Goal: Task Accomplishment & Management: Manage account settings

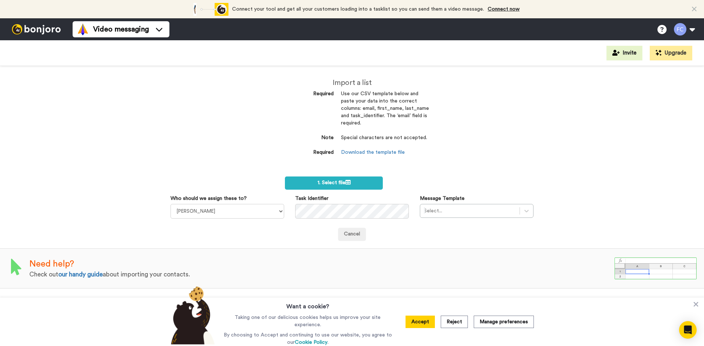
click at [24, 29] on img at bounding box center [36, 29] width 55 height 10
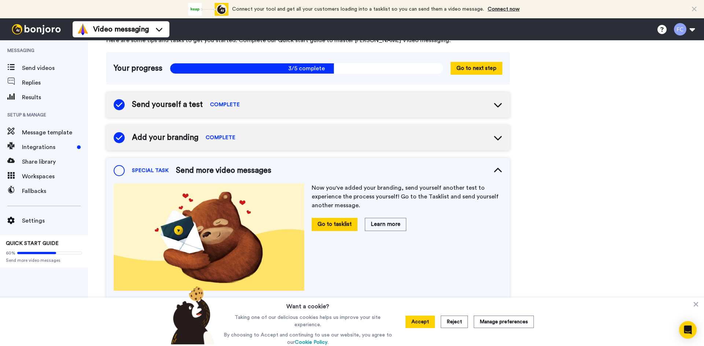
scroll to position [38, 0]
click at [499, 104] on icon at bounding box center [497, 104] width 9 height 9
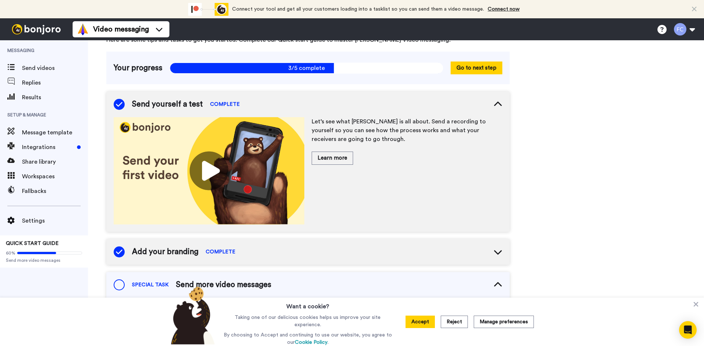
click at [495, 102] on icon at bounding box center [497, 104] width 9 height 9
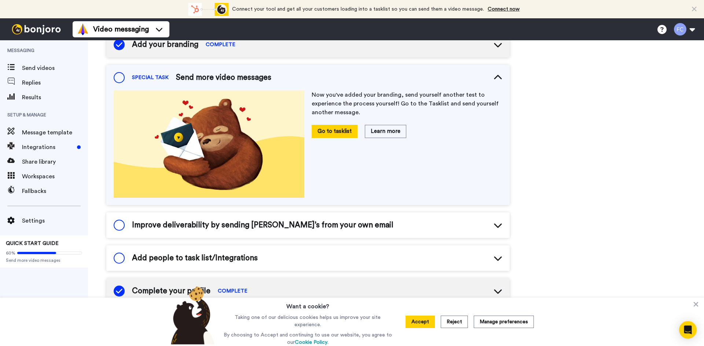
scroll to position [131, 0]
click at [395, 222] on div "Improve deliverability by sending Bonjoro’s from your own email" at bounding box center [307, 225] width 403 height 26
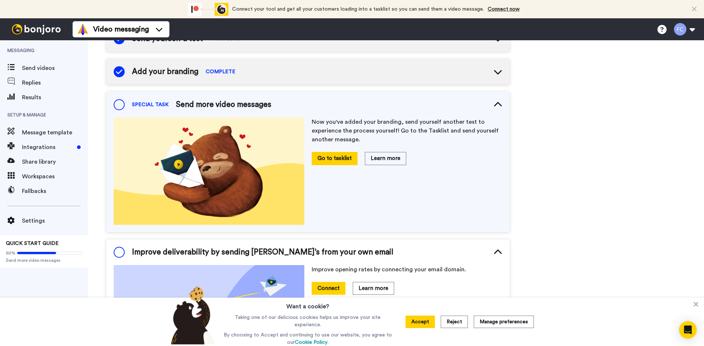
scroll to position [102, 0]
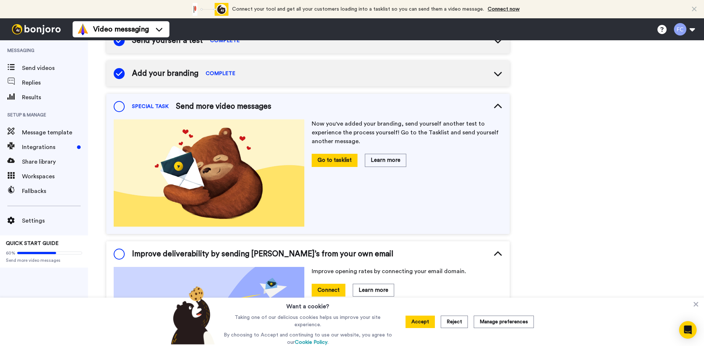
click at [206, 108] on span "Send more video messages" at bounding box center [223, 106] width 95 height 11
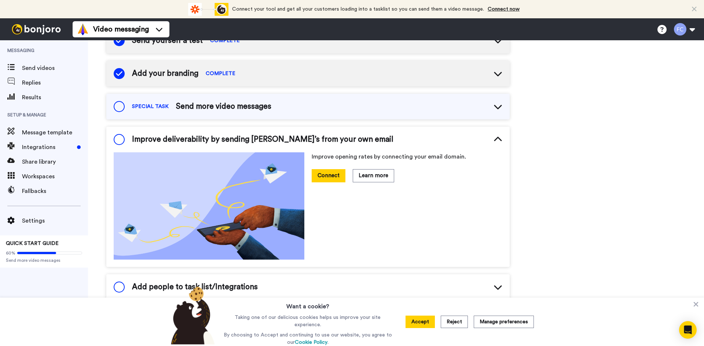
click at [119, 109] on span at bounding box center [119, 106] width 11 height 11
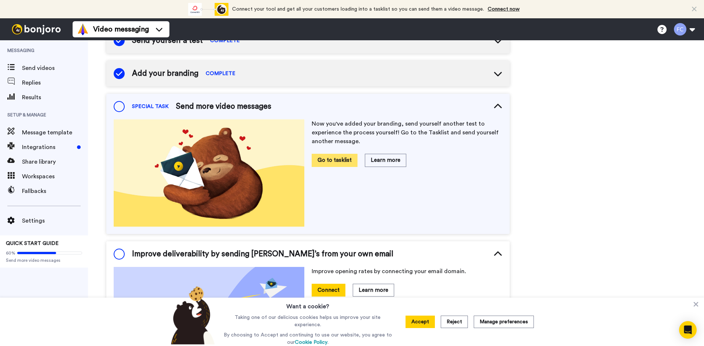
click at [329, 158] on button "Go to tasklist" at bounding box center [335, 160] width 46 height 13
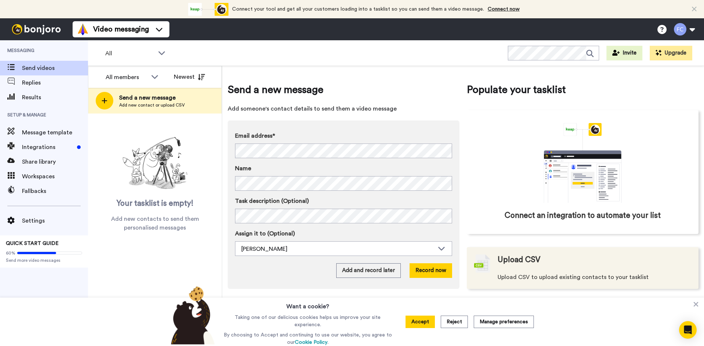
click at [512, 258] on span "Upload CSV" at bounding box center [518, 260] width 43 height 11
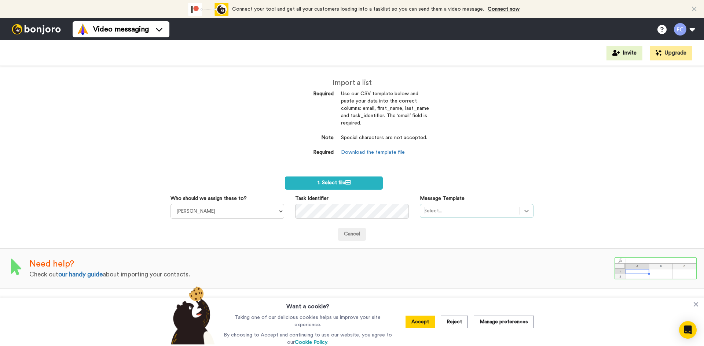
click at [525, 207] on icon at bounding box center [526, 210] width 7 height 7
click at [459, 149] on div "Import a list Required Use our CSV template below and paste your data into the …" at bounding box center [352, 206] width 704 height 280
click at [292, 231] on div "Cancel" at bounding box center [351, 234] width 363 height 13
click at [327, 183] on span "1. Select file" at bounding box center [333, 182] width 33 height 5
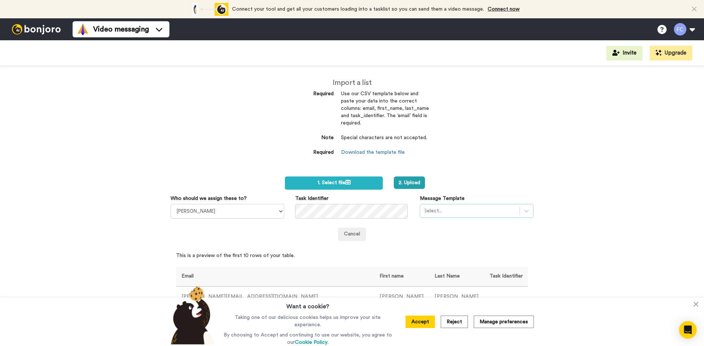
click at [433, 209] on div at bounding box center [470, 211] width 92 height 9
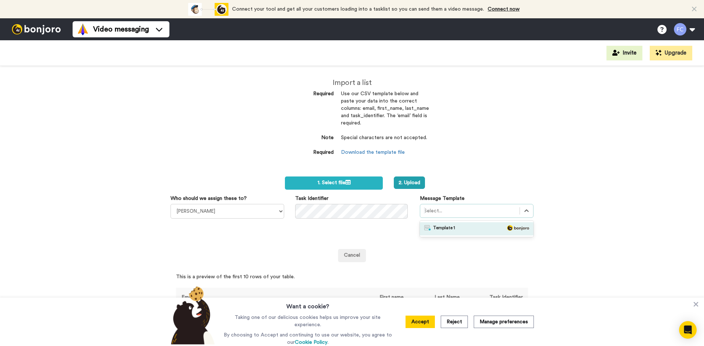
click at [437, 232] on span "Template 1" at bounding box center [444, 228] width 22 height 7
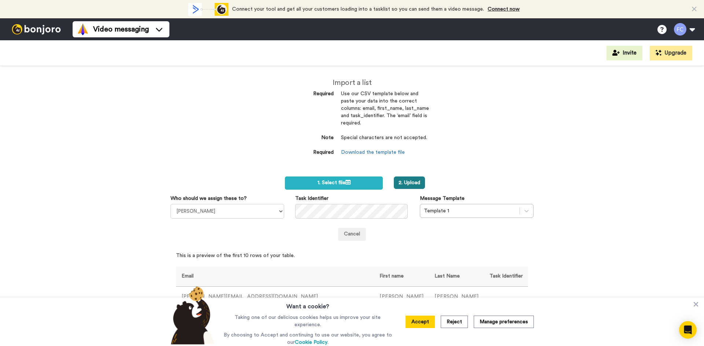
click at [404, 186] on button "2. Upload" at bounding box center [409, 183] width 31 height 12
click at [425, 321] on button "Accept" at bounding box center [419, 322] width 29 height 12
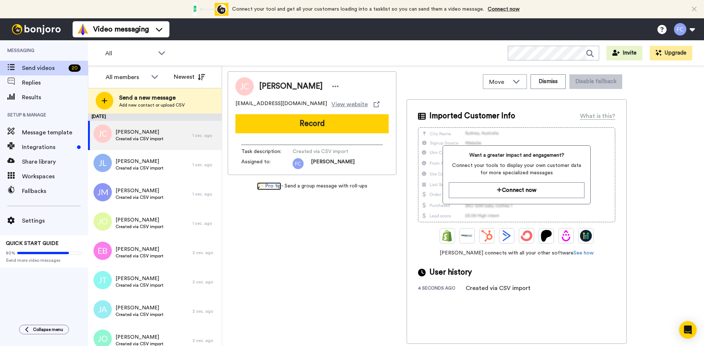
click at [261, 186] on img at bounding box center [260, 187] width 7 height 8
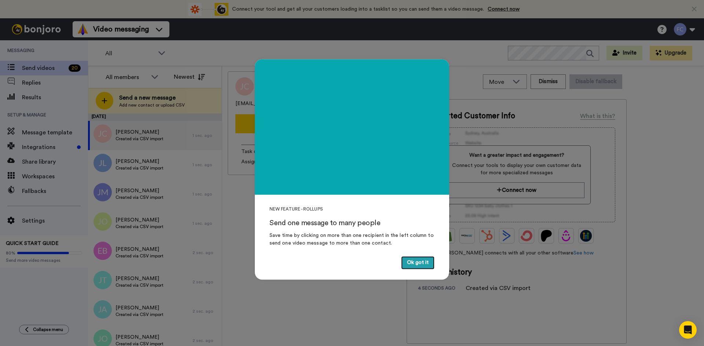
click at [413, 262] on button "Ok got it" at bounding box center [417, 263] width 33 height 13
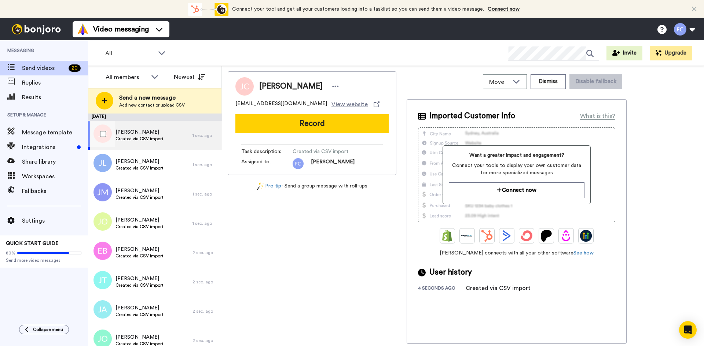
click at [153, 136] on span "Created via CSV import" at bounding box center [139, 139] width 48 height 6
click at [331, 105] on span "View website" at bounding box center [349, 104] width 36 height 9
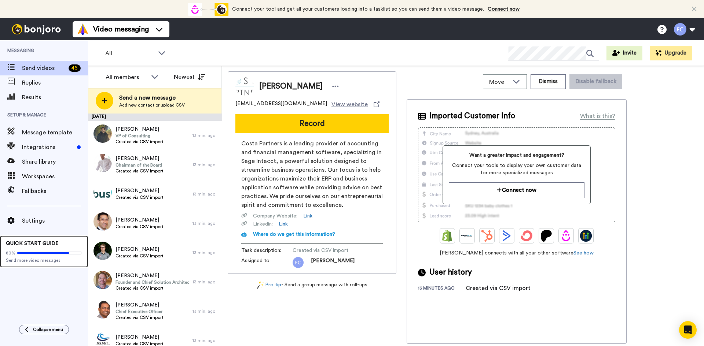
click at [34, 244] on span "QUICK START GUIDE" at bounding box center [32, 243] width 53 height 5
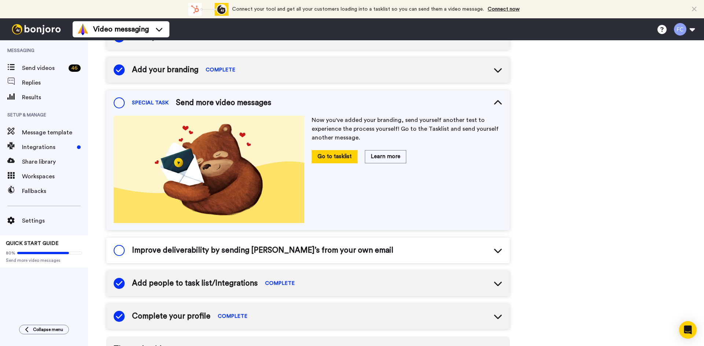
scroll to position [106, 0]
click at [378, 247] on div "Improve deliverability by sending [PERSON_NAME]’s from your own email" at bounding box center [307, 250] width 403 height 26
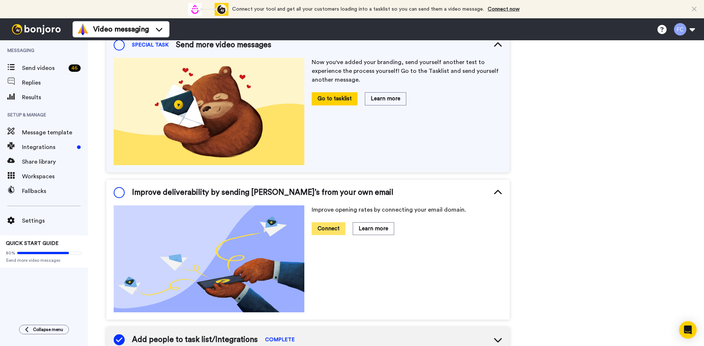
scroll to position [163, 0]
click at [329, 225] on button "Connect" at bounding box center [329, 228] width 34 height 13
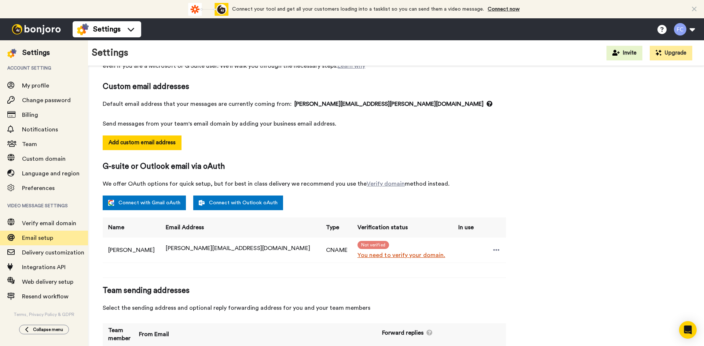
scroll to position [51, 0]
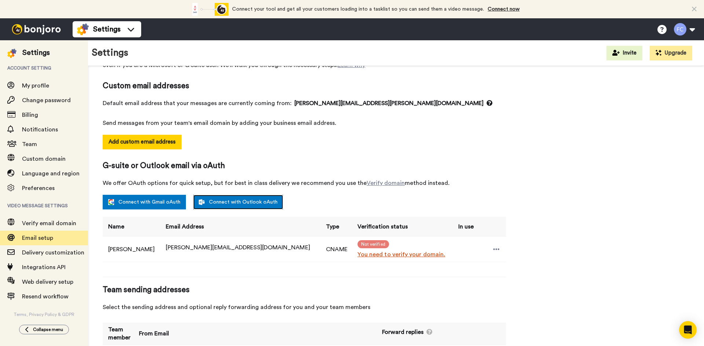
click at [234, 204] on link "Connect with Outlook oAuth" at bounding box center [238, 202] width 90 height 15
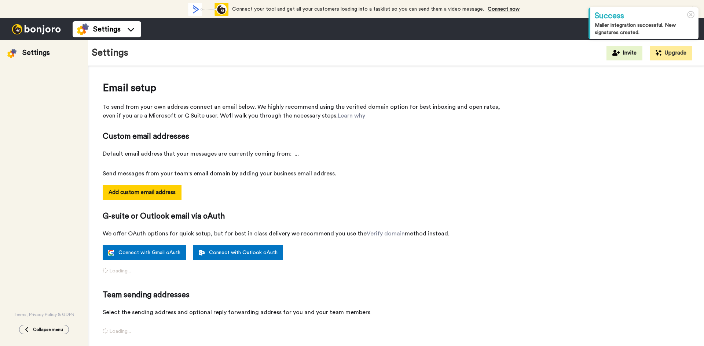
select select "163905"
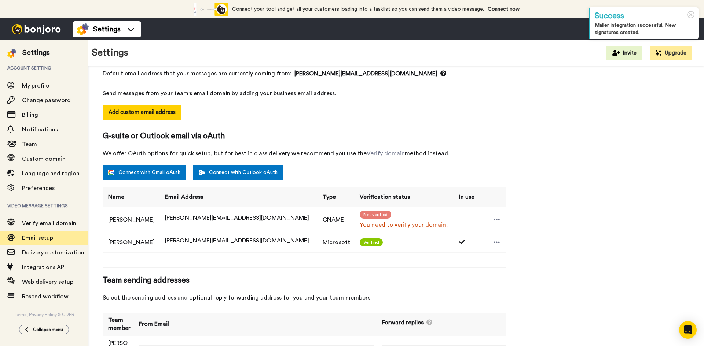
scroll to position [87, 0]
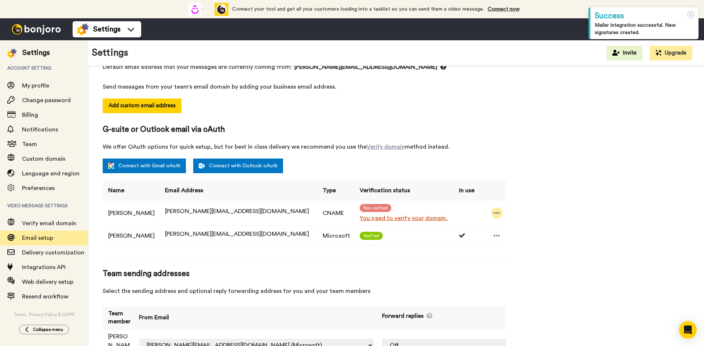
click at [493, 212] on icon at bounding box center [496, 213] width 7 height 7
click at [502, 237] on li "Delete" at bounding box center [508, 236] width 53 height 10
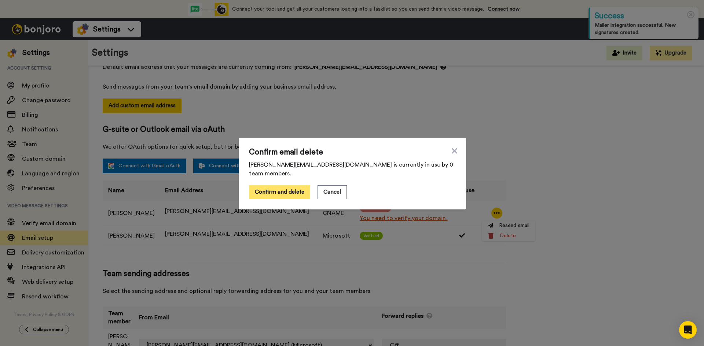
click at [273, 188] on button "Confirm and delete" at bounding box center [279, 192] width 61 height 14
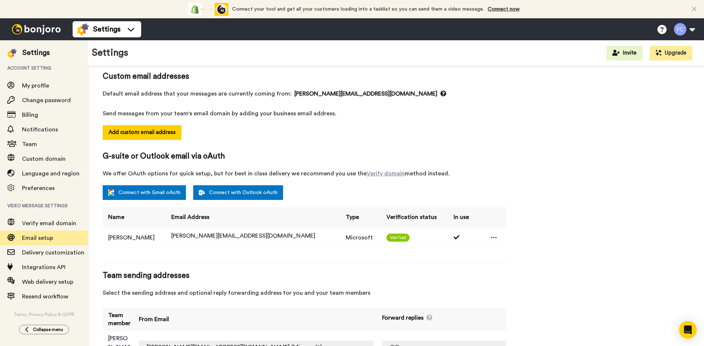
scroll to position [59, 0]
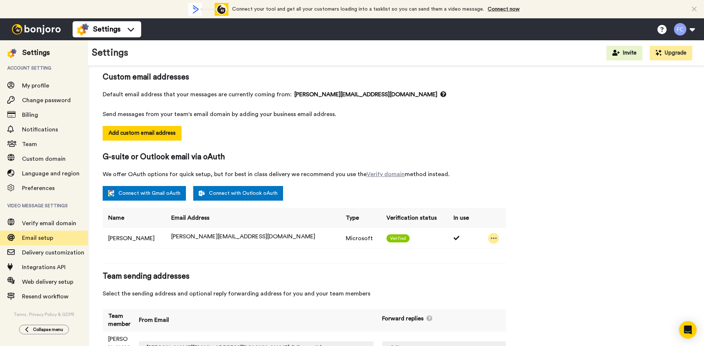
click at [490, 239] on icon at bounding box center [493, 238] width 7 height 7
click at [41, 32] on img at bounding box center [36, 29] width 55 height 10
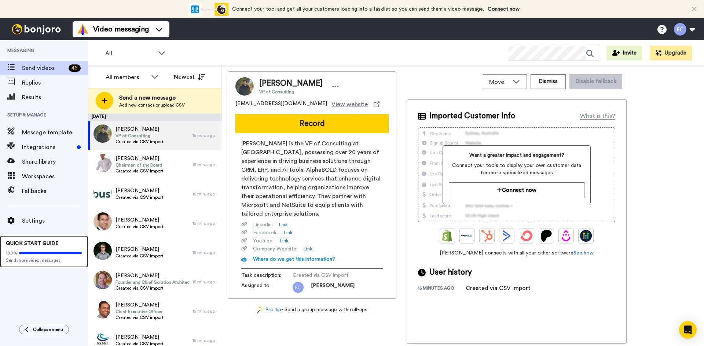
click at [31, 248] on div "100% Send more video messages" at bounding box center [44, 255] width 76 height 16
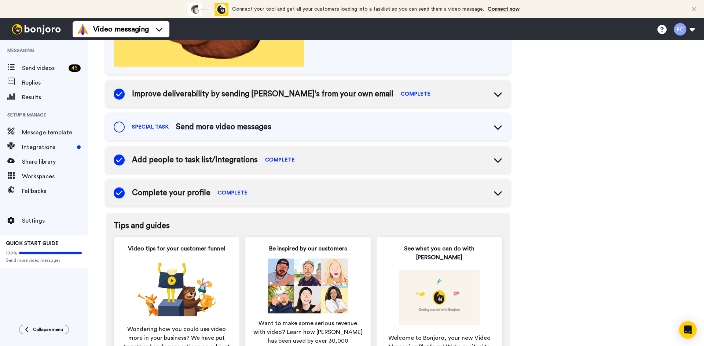
scroll to position [261, 0]
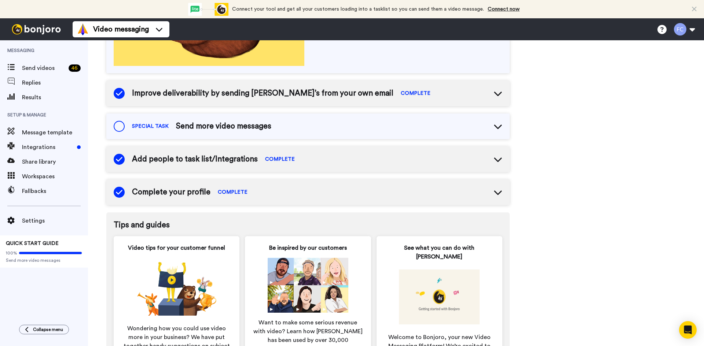
click at [497, 192] on icon at bounding box center [497, 192] width 9 height 9
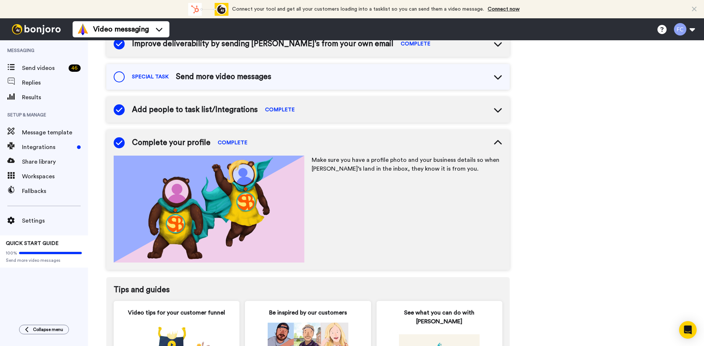
scroll to position [310, 0]
click at [220, 143] on span "COMPLETE" at bounding box center [233, 142] width 30 height 7
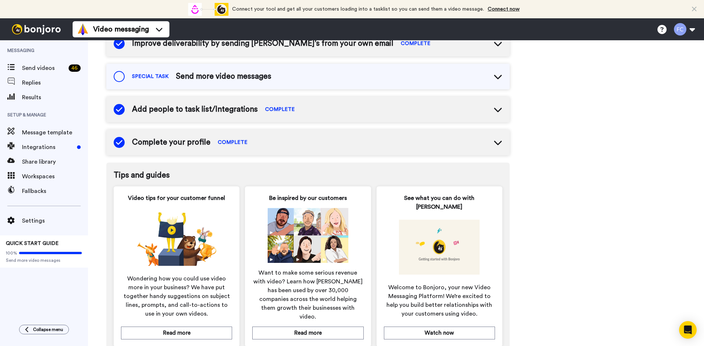
click at [220, 143] on span "COMPLETE" at bounding box center [233, 142] width 30 height 7
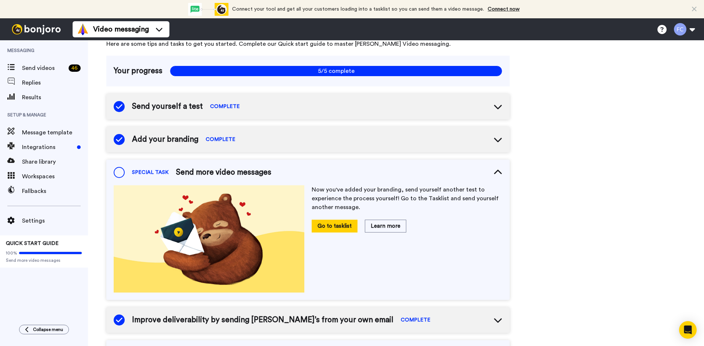
scroll to position [0, 0]
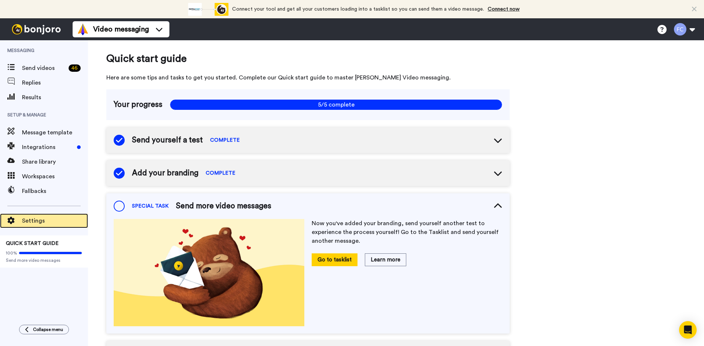
click at [22, 219] on span "Settings" at bounding box center [55, 221] width 66 height 9
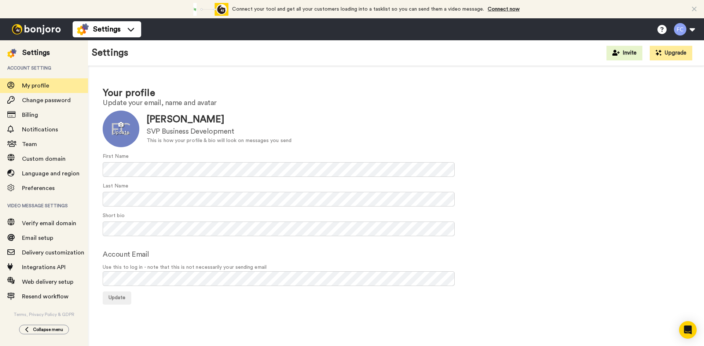
click at [120, 123] on div at bounding box center [121, 129] width 37 height 37
click at [118, 299] on span "Update" at bounding box center [116, 297] width 17 height 5
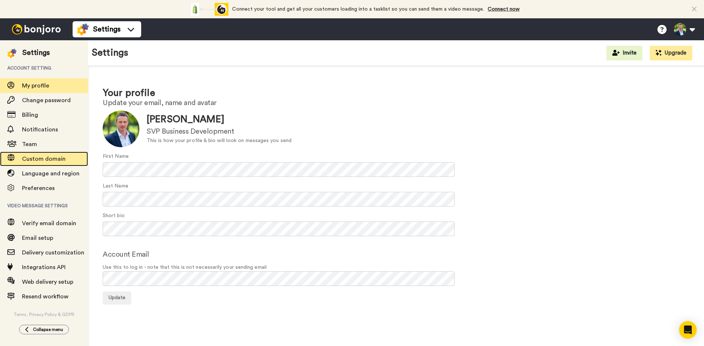
click at [37, 160] on span "Custom domain" at bounding box center [44, 159] width 44 height 6
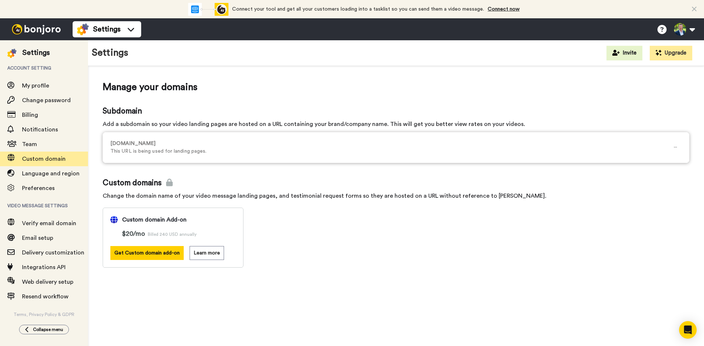
click at [183, 151] on p "This URL is being used for landing pages." at bounding box center [389, 152] width 559 height 8
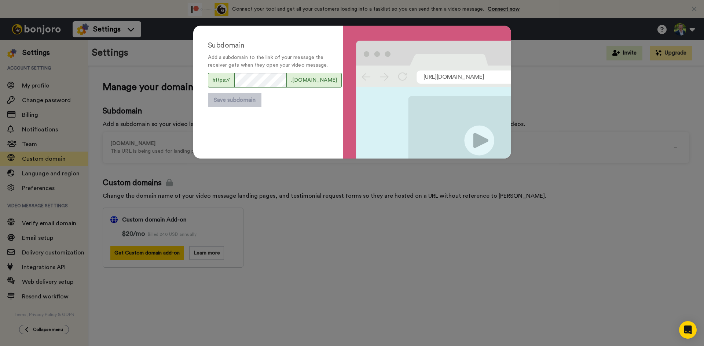
click at [535, 108] on div "Subdomain Add a subdomain to the link of your message the receiver gets when th…" at bounding box center [352, 173] width 704 height 346
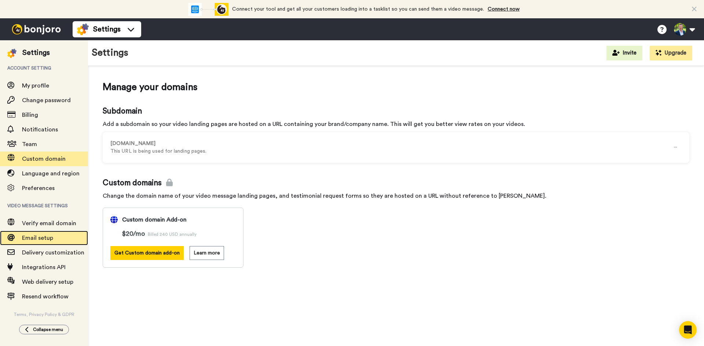
click at [37, 236] on span "Email setup" at bounding box center [37, 238] width 31 height 6
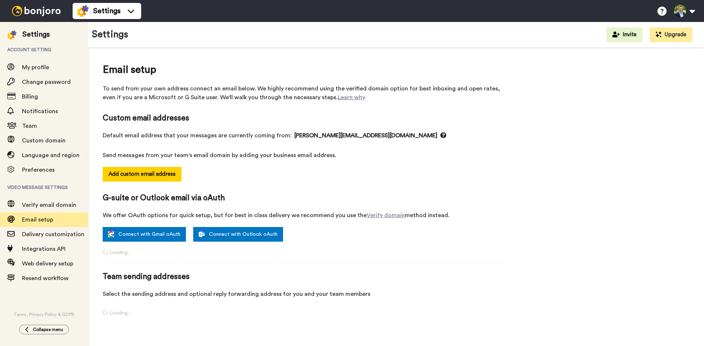
select select "163905"
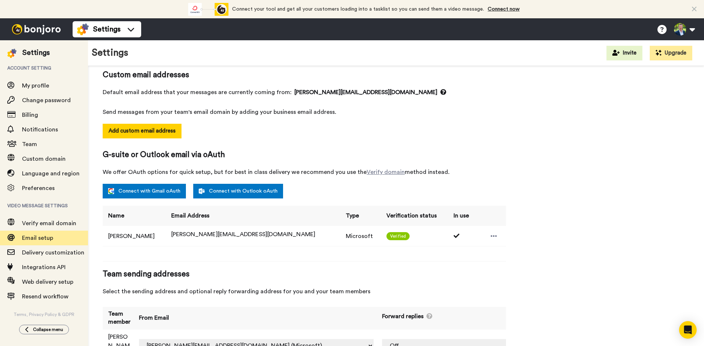
scroll to position [62, 0]
click at [314, 339] on select "frank.cassidy@inbound.bonjoromail.com (Default) Frank@enterpryze.com (Microsoft)" at bounding box center [256, 345] width 235 height 13
drag, startPoint x: 314, startPoint y: 337, endPoint x: 514, endPoint y: 276, distance: 208.9
click at [514, 276] on div "Email setup To send from your own address connect an email below. We highly rec…" at bounding box center [396, 194] width 586 height 351
click at [37, 28] on img at bounding box center [36, 29] width 55 height 10
